Goal: Find specific page/section: Find specific page/section

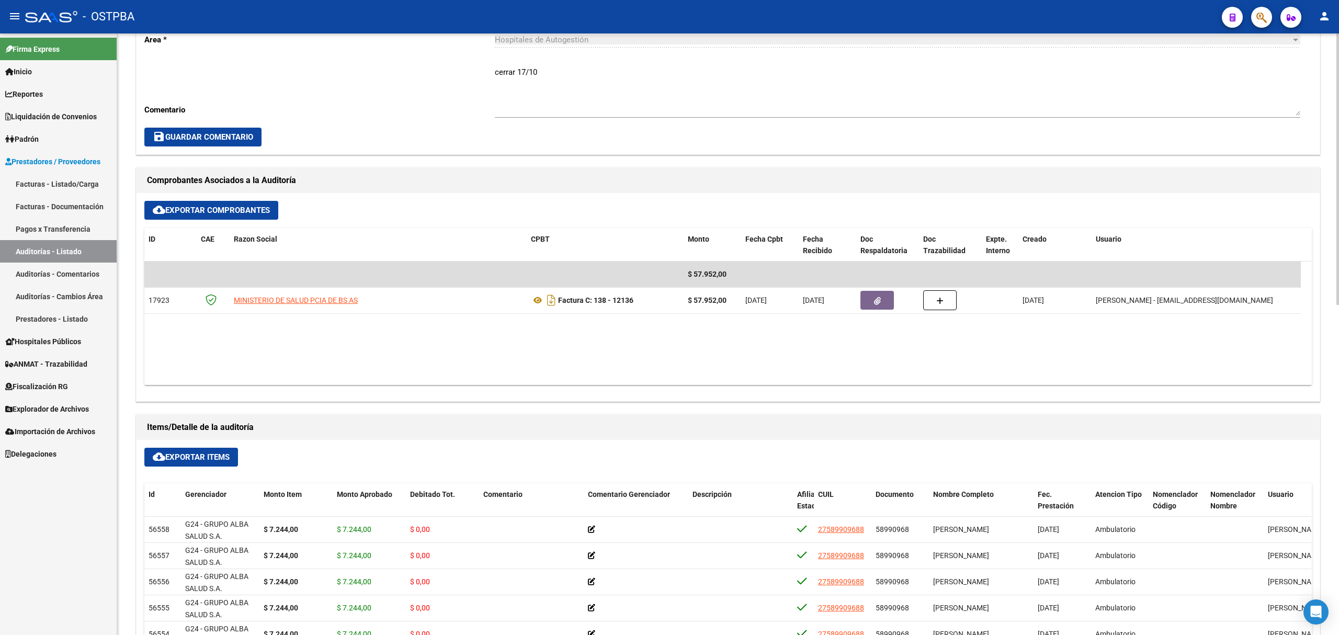
scroll to position [488, 0]
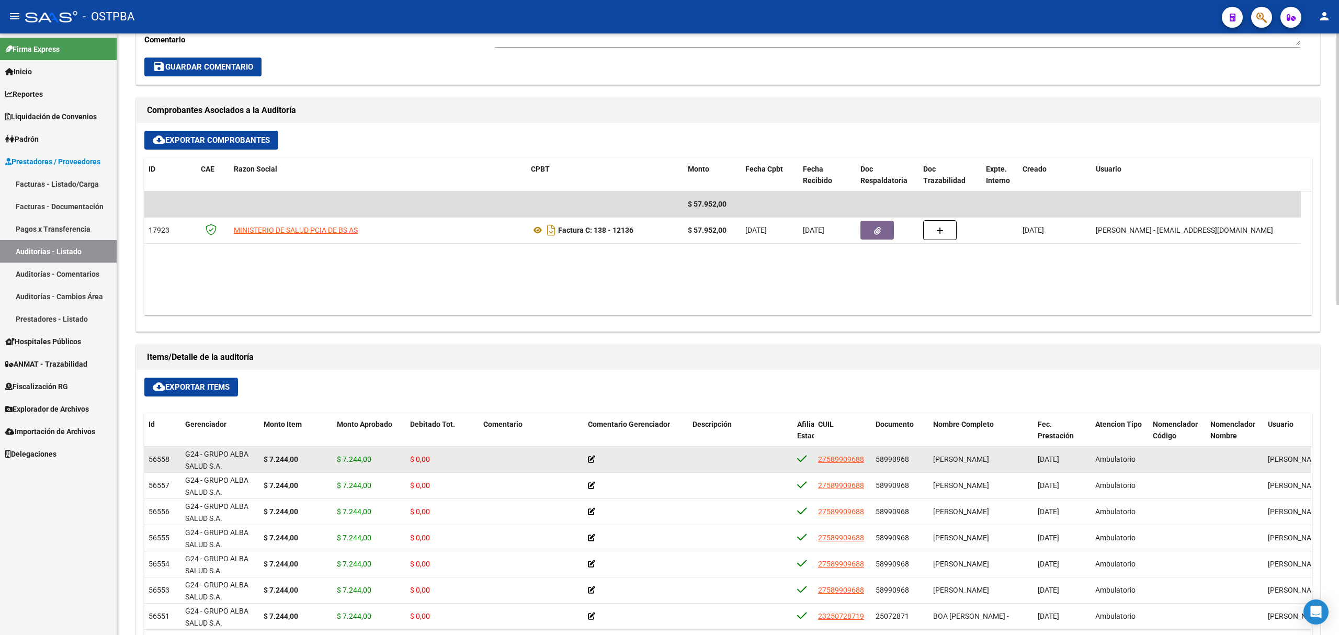
scroll to position [348, 0]
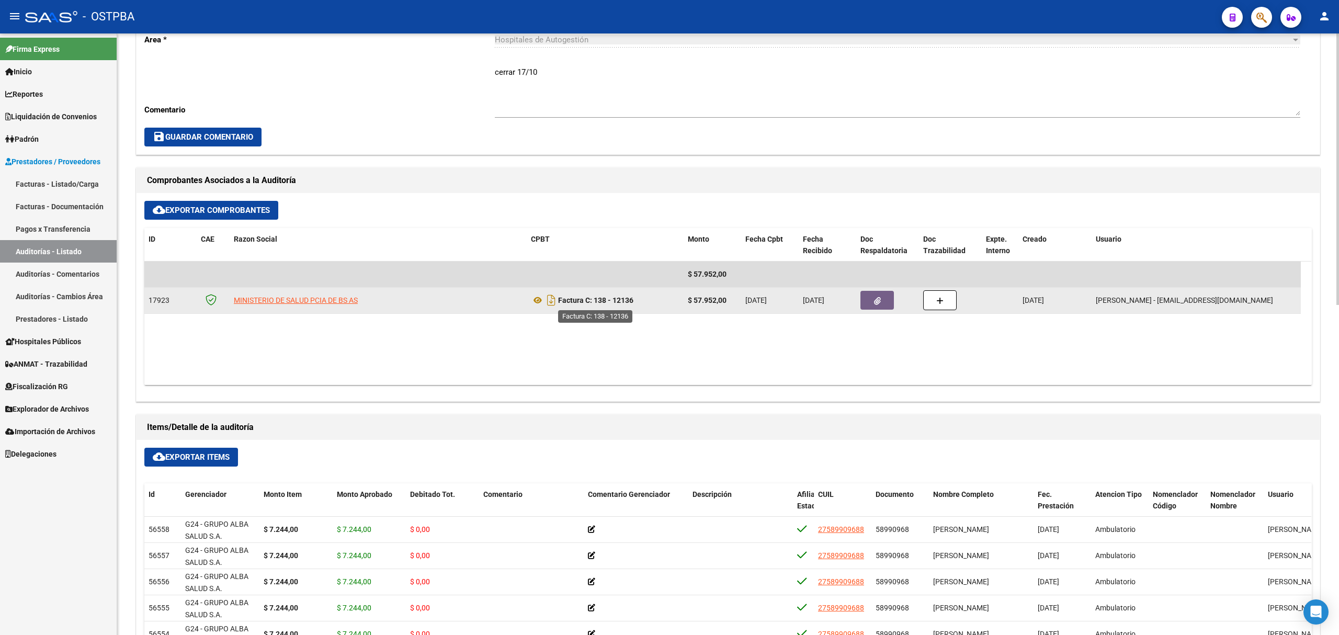
click at [585, 304] on strong "Factura C: 138 - 12136" at bounding box center [595, 300] width 75 height 8
click at [554, 304] on icon "Descargar documento" at bounding box center [551, 300] width 14 height 17
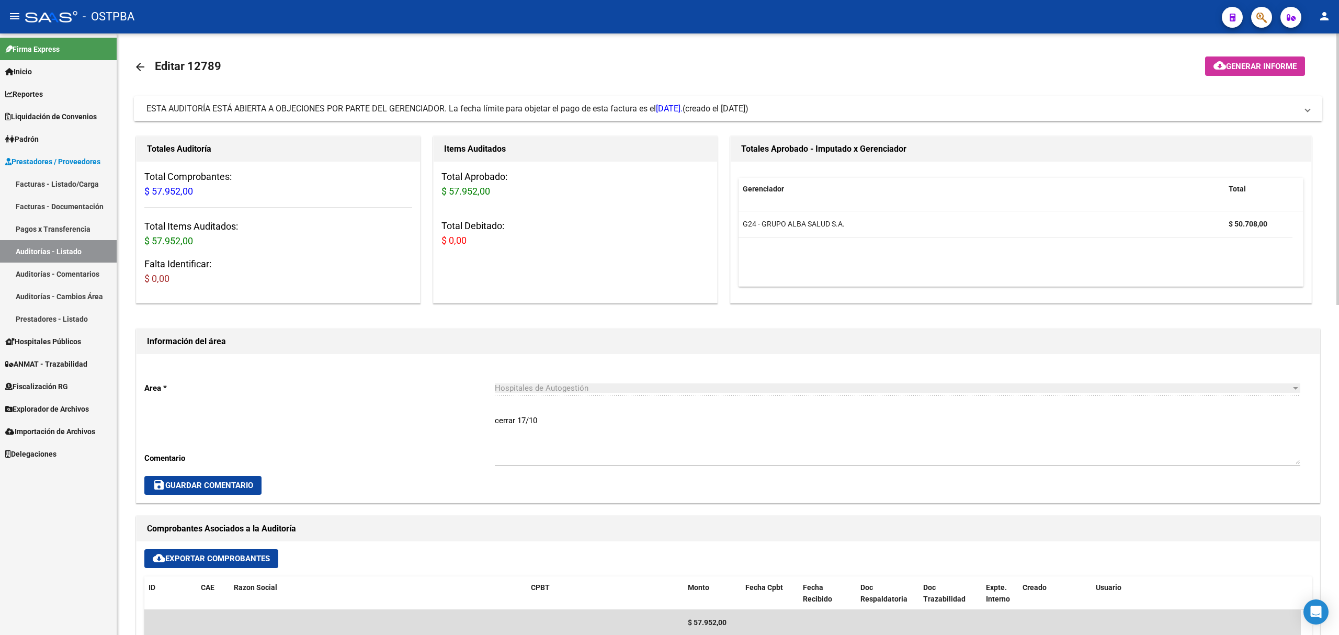
scroll to position [279, 0]
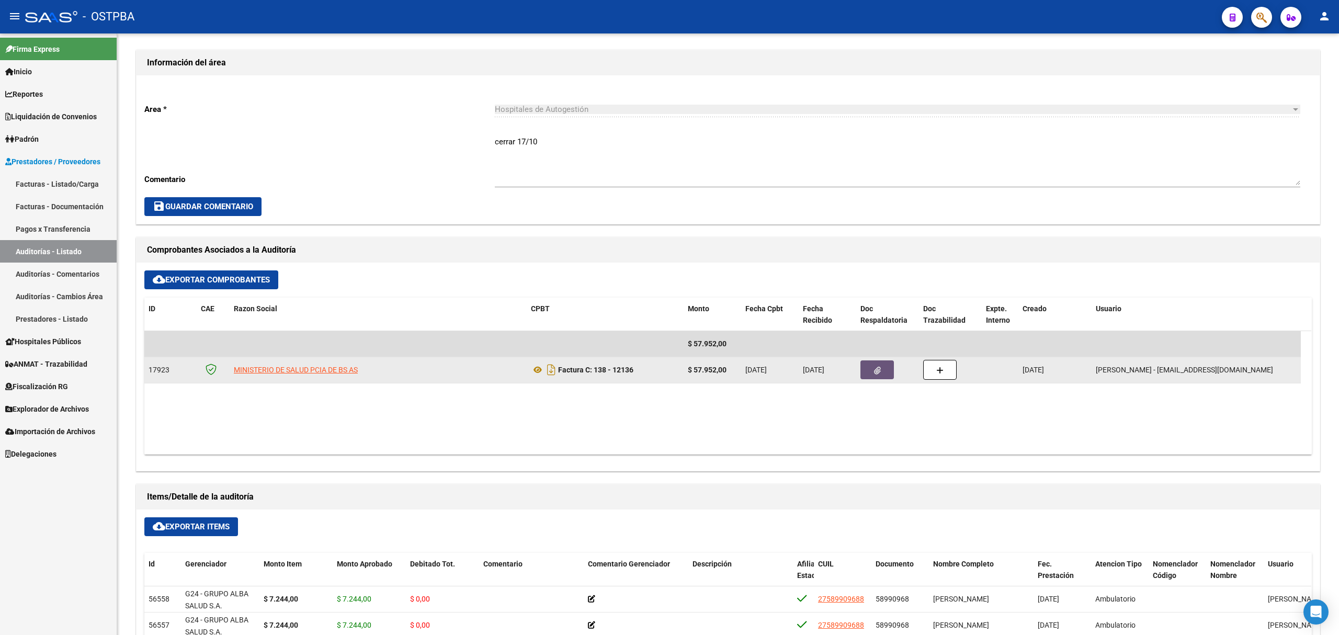
click at [868, 372] on button "button" at bounding box center [876, 369] width 33 height 19
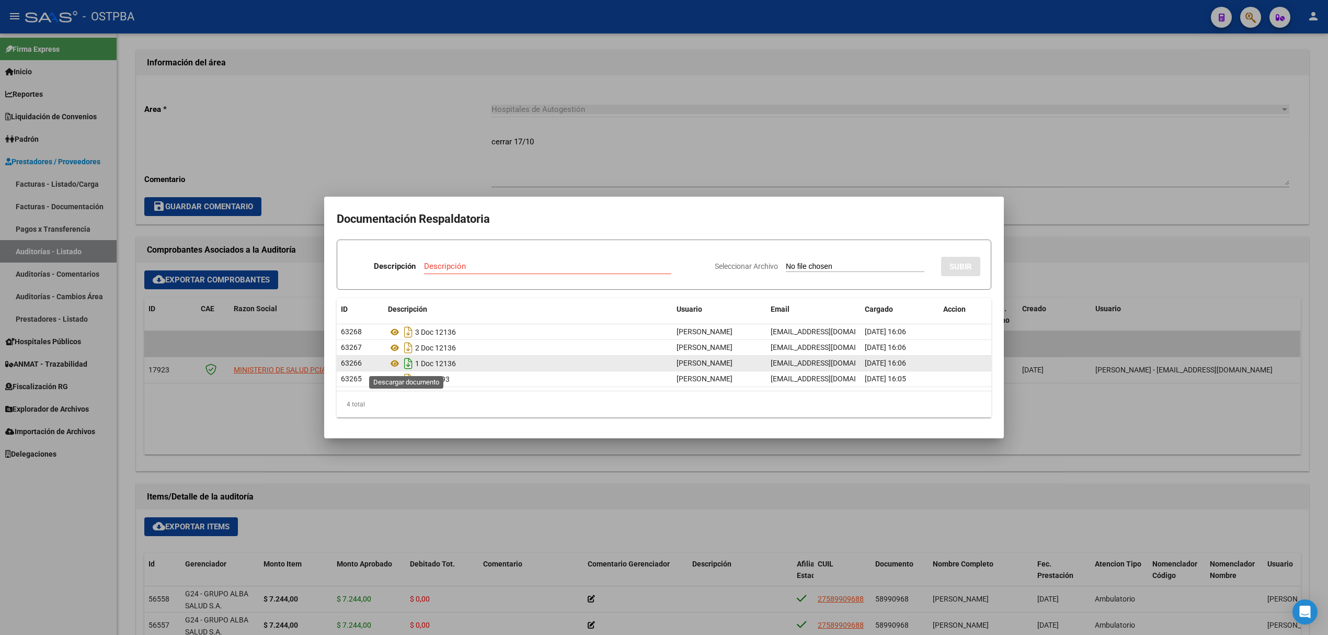
click at [405, 362] on icon "Descargar documento" at bounding box center [409, 363] width 14 height 17
click at [839, 140] on div at bounding box center [664, 317] width 1328 height 635
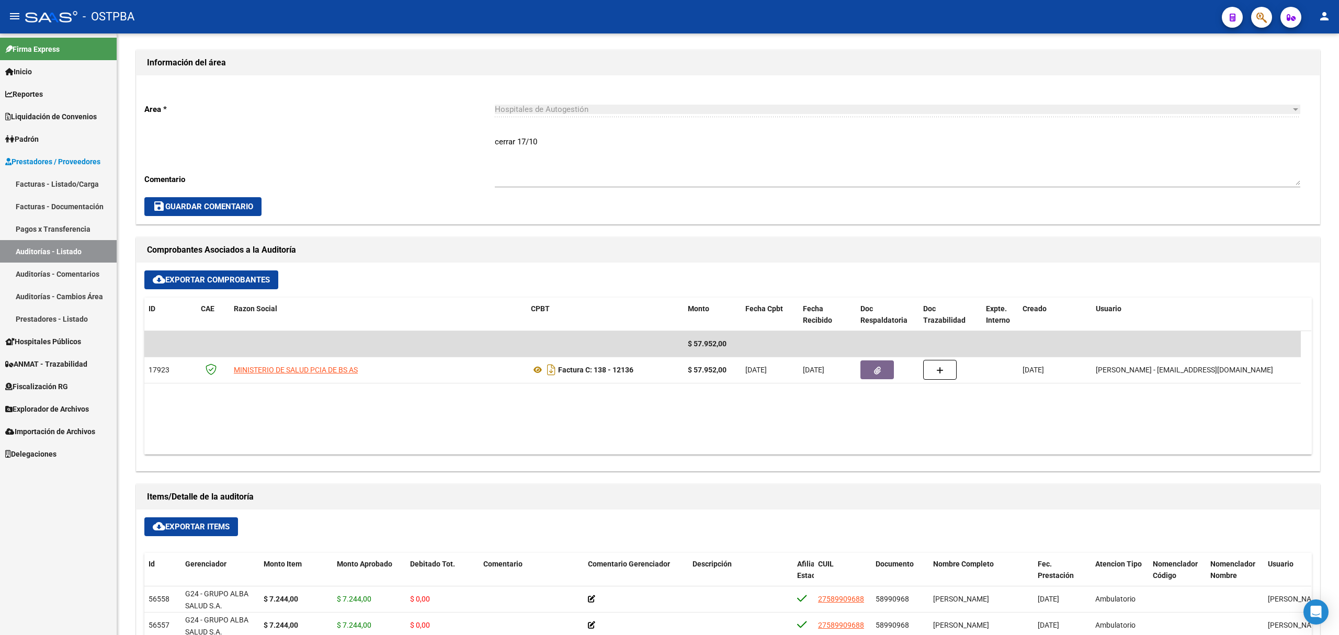
scroll to position [418, 0]
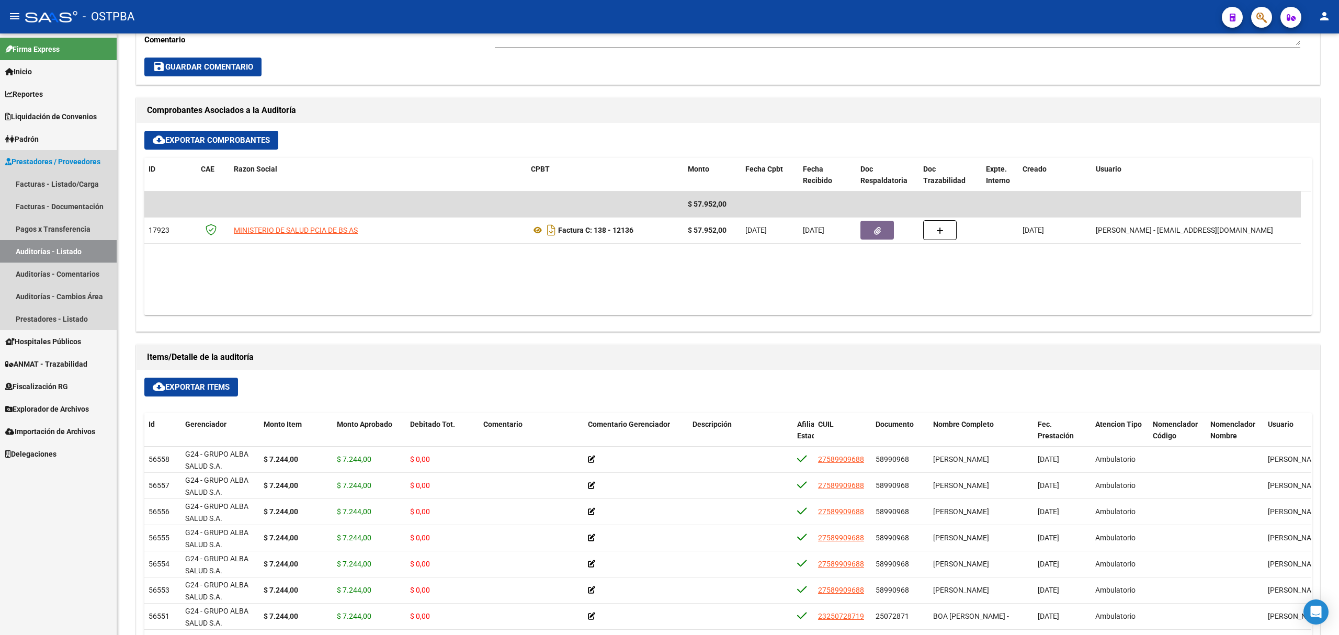
click at [55, 251] on link "Auditorías - Listado" at bounding box center [58, 251] width 117 height 22
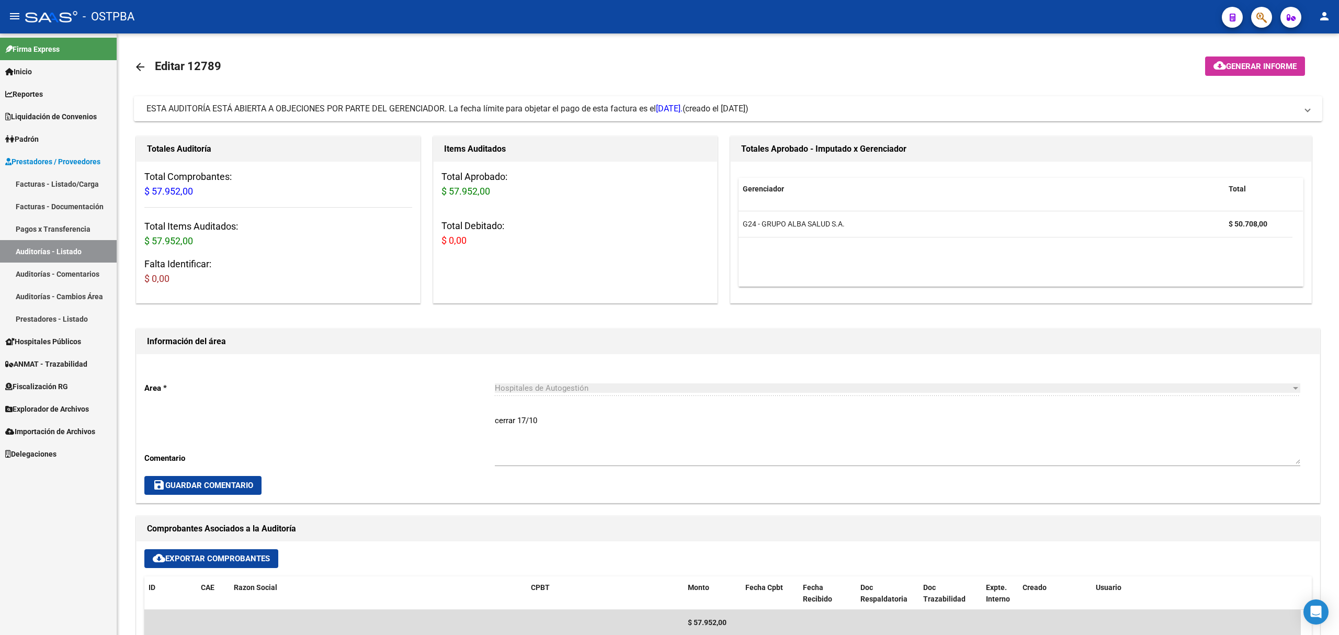
scroll to position [488, 0]
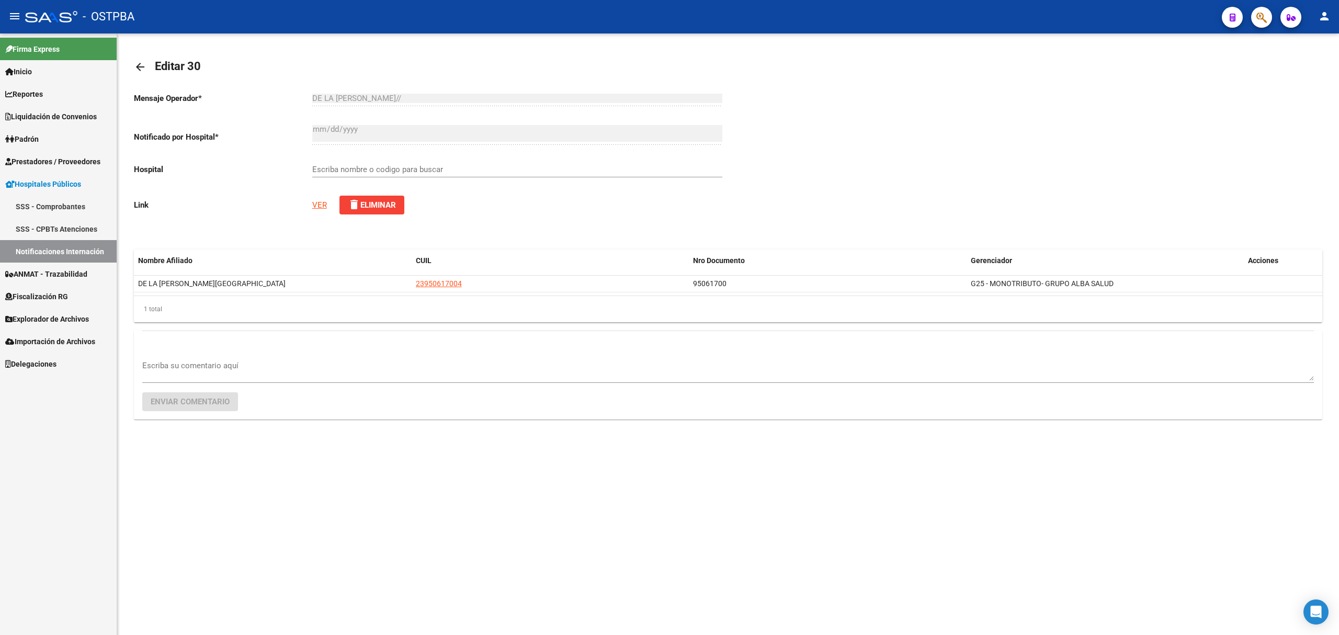
type input "HOSPITAL INTERZONAL GENERAL VICENTE LOPEZ Y PLANES"
click at [318, 209] on link "VER" at bounding box center [319, 204] width 15 height 9
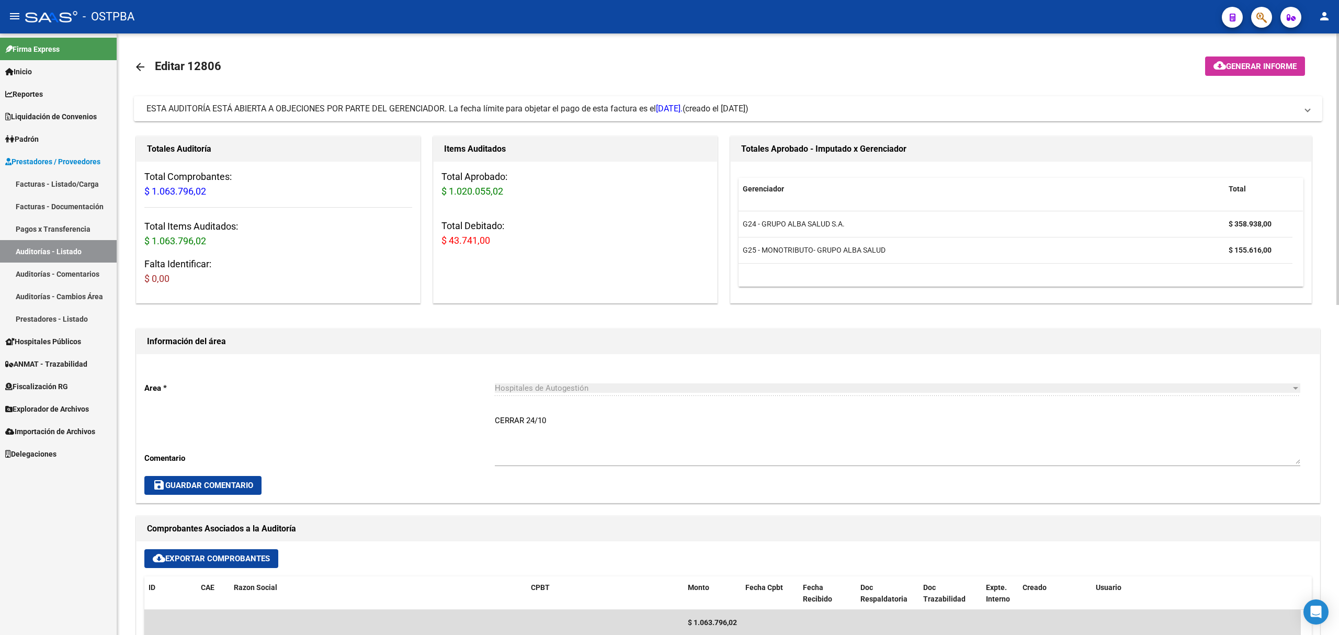
scroll to position [139, 0]
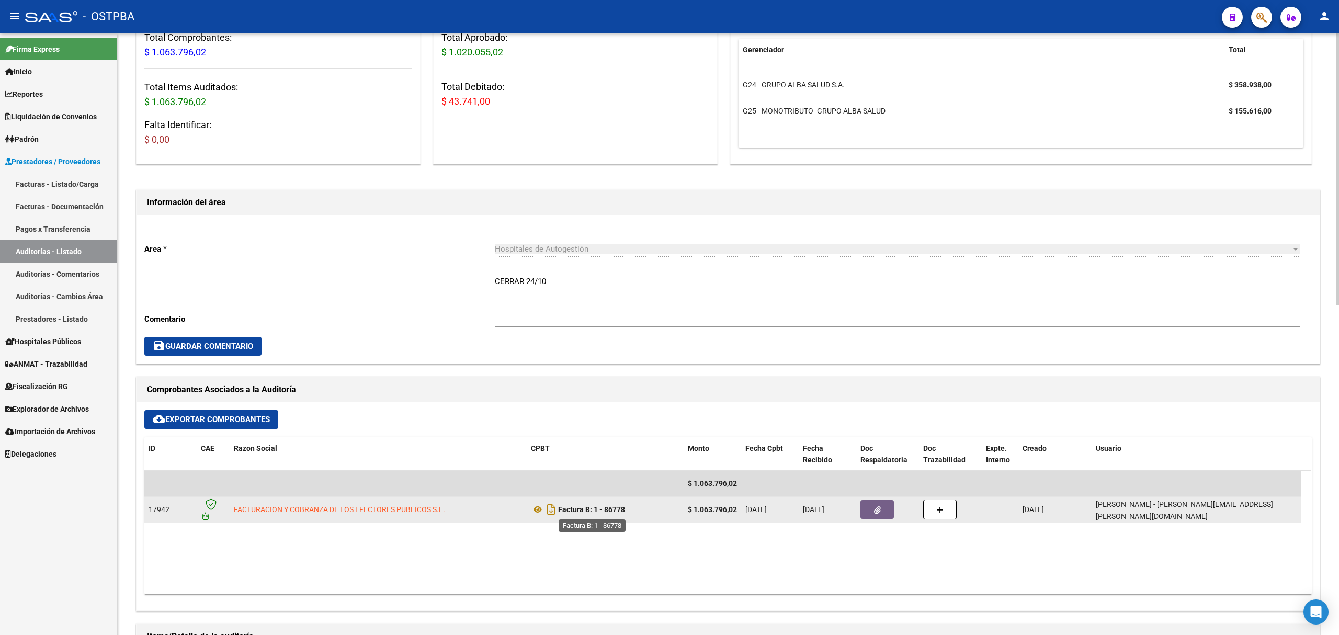
click at [615, 511] on strong "Factura B: 1 - 86778" at bounding box center [591, 509] width 67 height 8
click at [549, 515] on icon "Descargar documento" at bounding box center [551, 509] width 14 height 17
click at [882, 508] on button "button" at bounding box center [876, 509] width 33 height 19
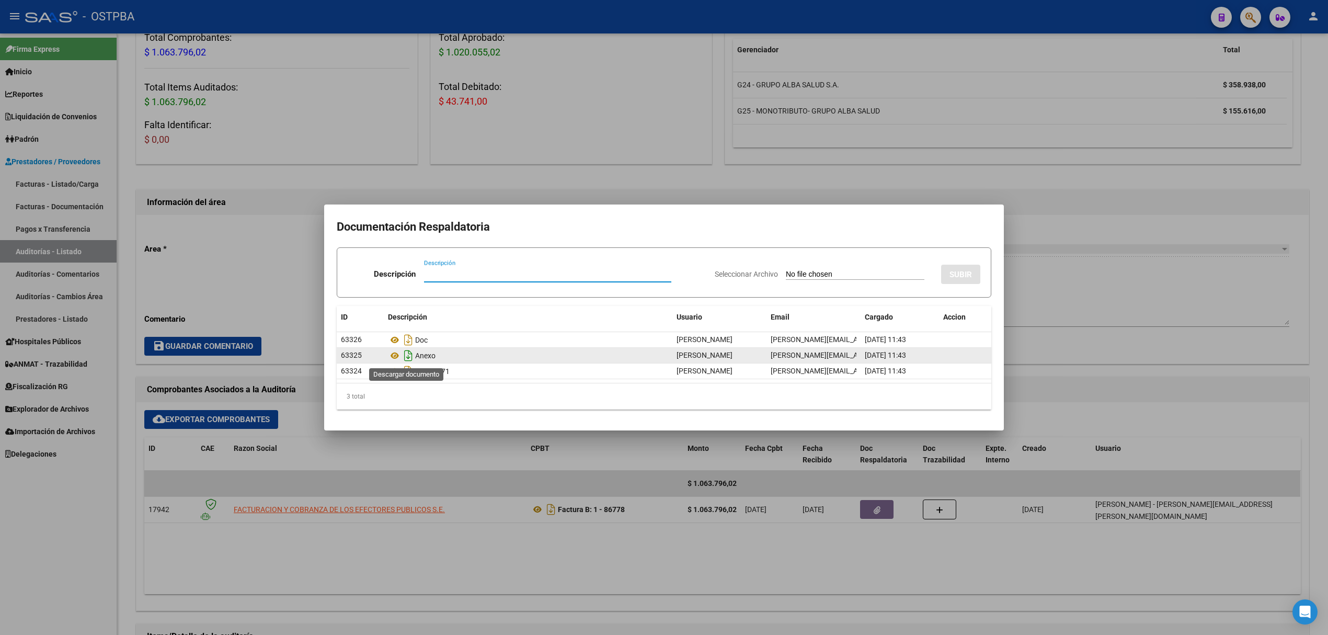
click at [412, 356] on icon "Descargar documento" at bounding box center [409, 355] width 14 height 17
click at [404, 356] on icon "Descargar documento" at bounding box center [409, 355] width 14 height 17
click at [808, 176] on div at bounding box center [664, 317] width 1328 height 635
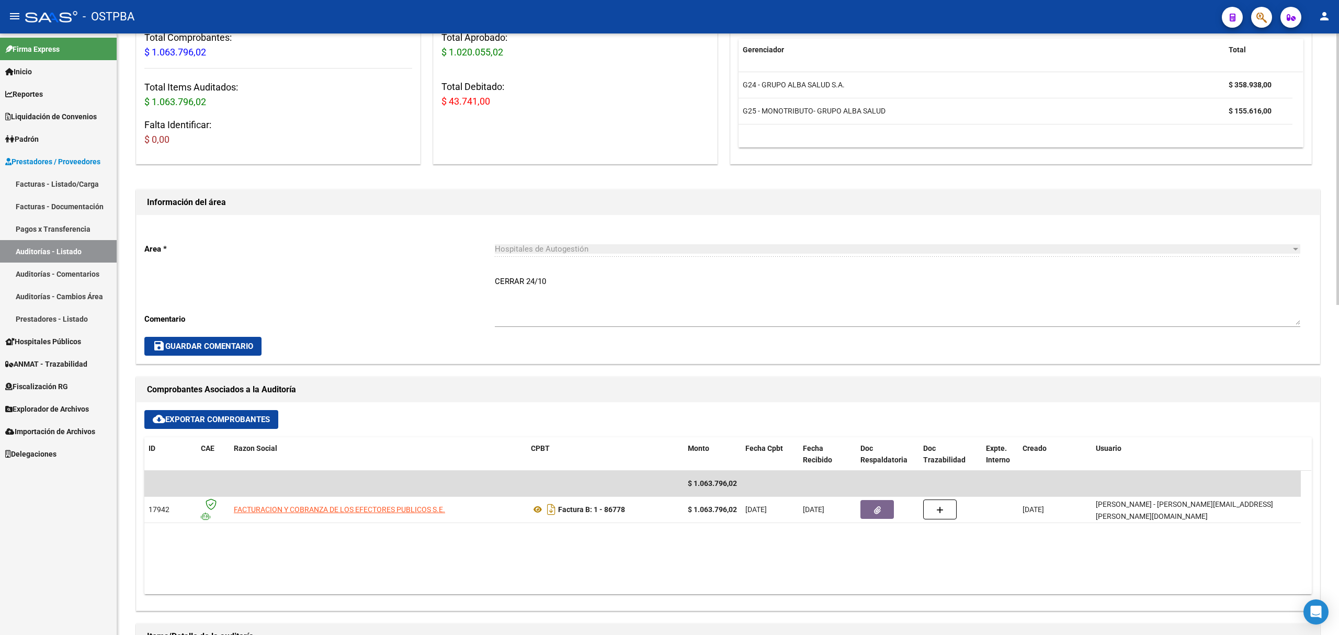
scroll to position [0, 0]
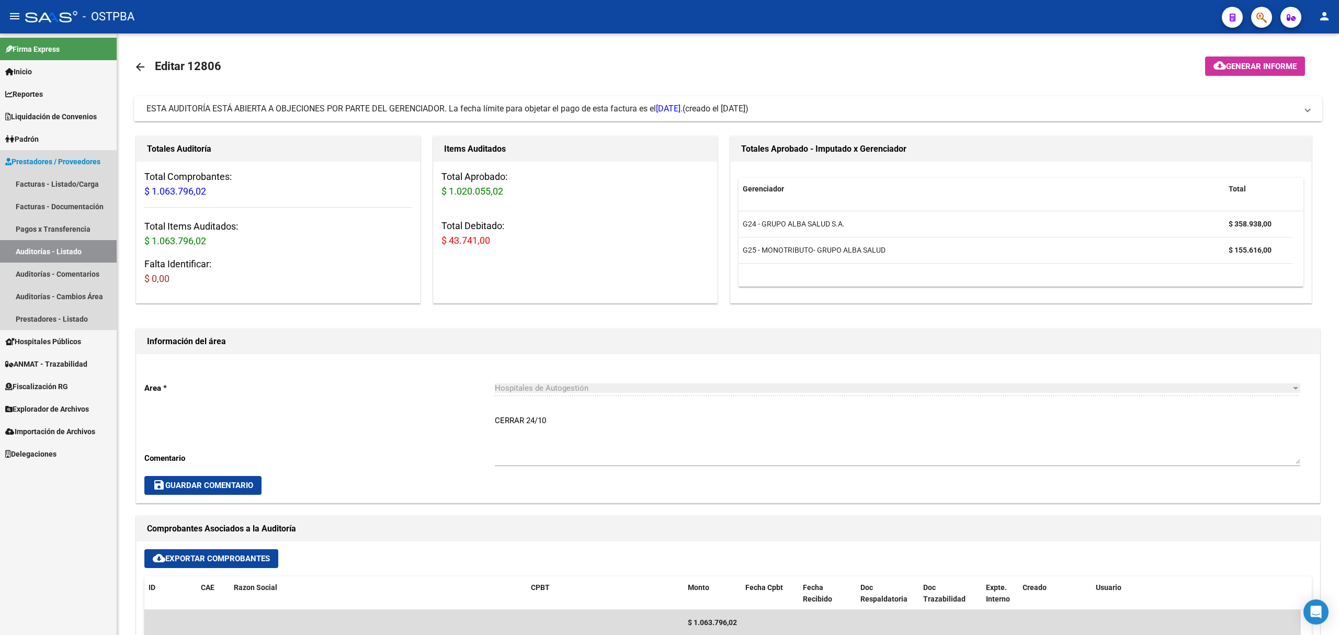
click at [38, 250] on link "Auditorías - Listado" at bounding box center [58, 251] width 117 height 22
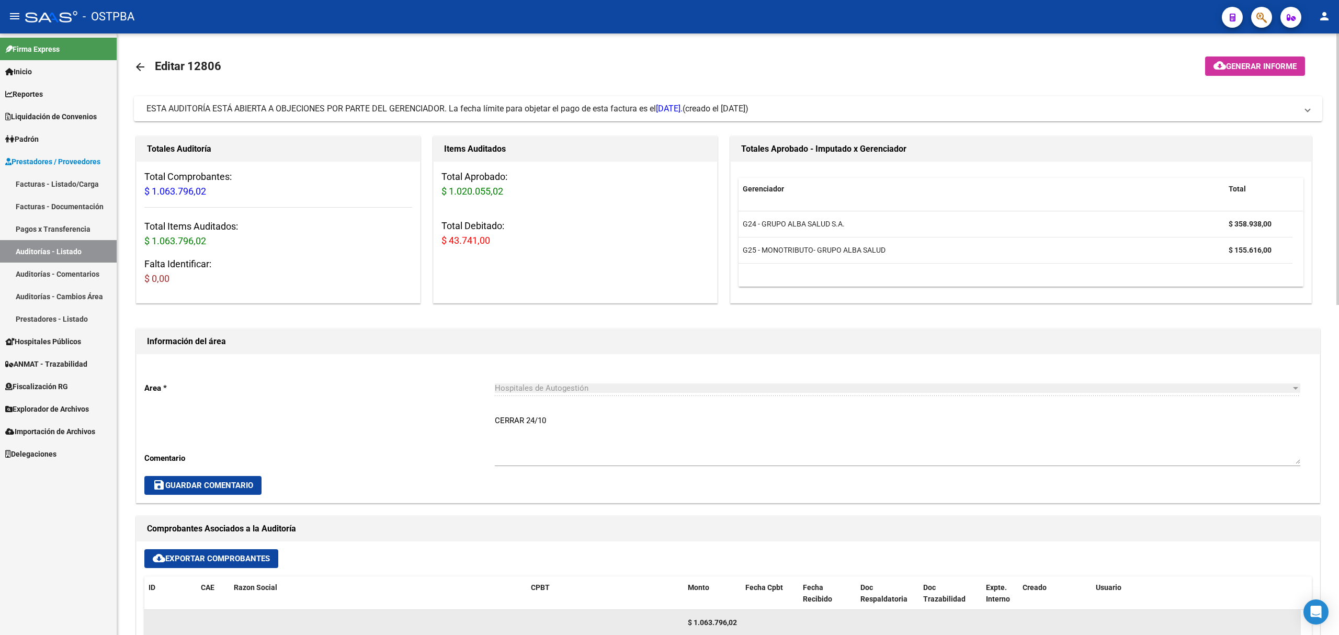
scroll to position [209, 0]
